Goal: Task Accomplishment & Management: Use online tool/utility

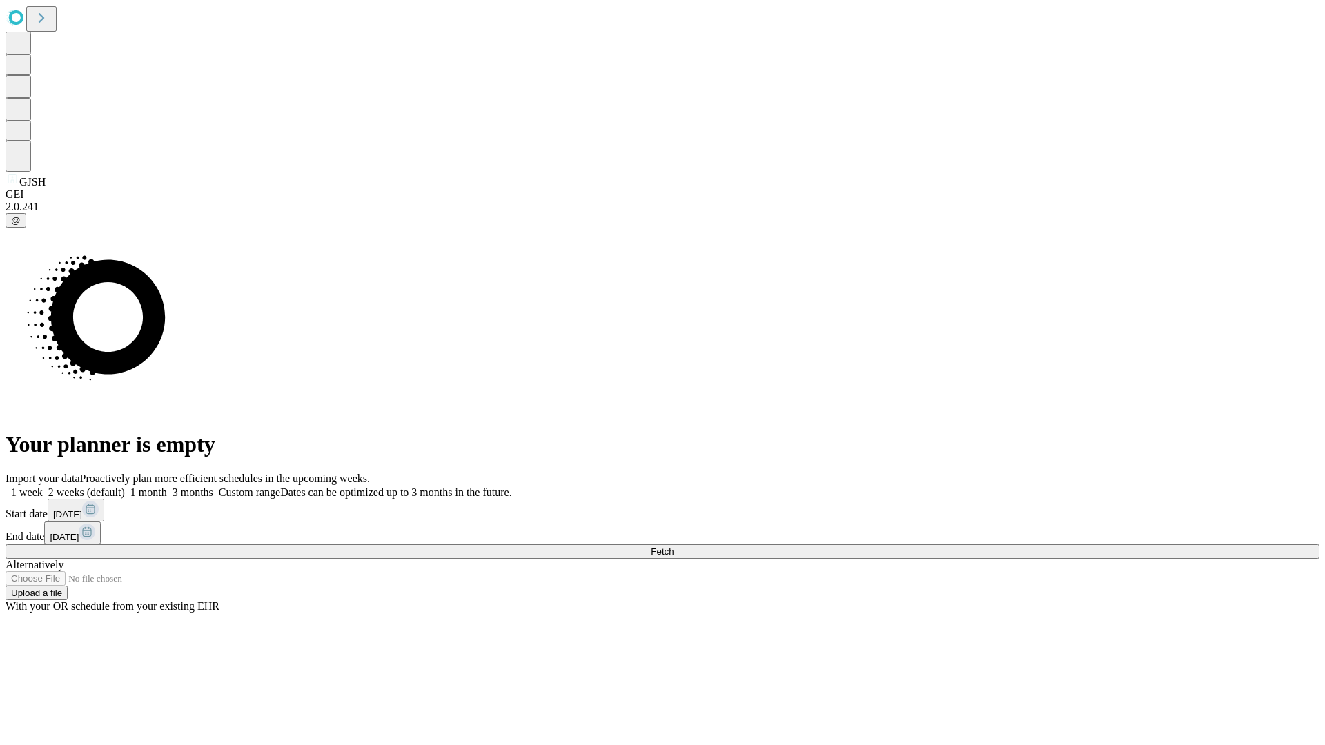
click at [673, 546] on span "Fetch" at bounding box center [662, 551] width 23 height 10
